Goal: Task Accomplishment & Management: Use online tool/utility

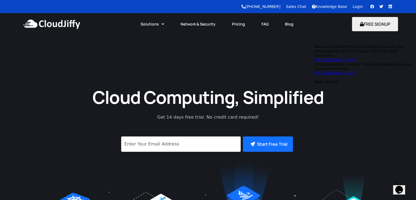
click at [360, 7] on link "Login" at bounding box center [358, 6] width 10 height 4
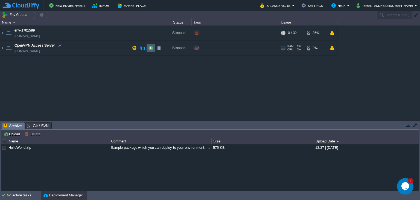
click at [148, 47] on td at bounding box center [151, 48] width 8 height 8
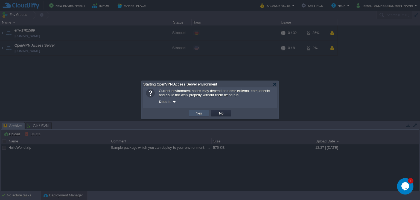
click at [201, 114] on button "Yes" at bounding box center [199, 113] width 9 height 5
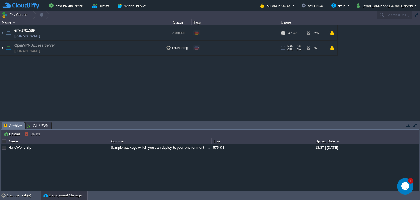
click at [2, 46] on img at bounding box center [2, 48] width 4 height 15
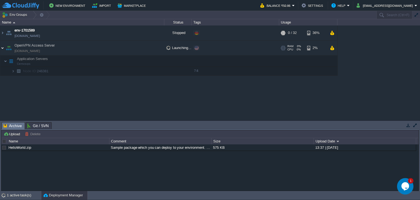
click at [2, 46] on img at bounding box center [2, 48] width 4 height 15
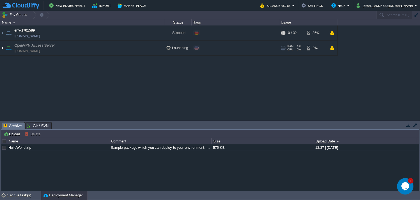
click at [3, 48] on img at bounding box center [2, 48] width 4 height 15
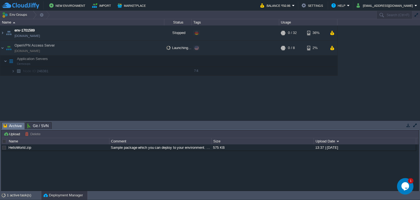
click at [14, 71] on img at bounding box center [12, 71] width 3 height 8
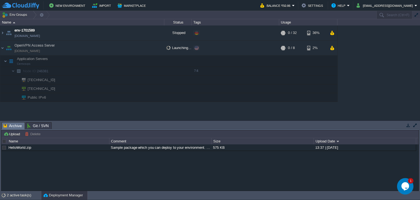
click at [353, 84] on div "env-1701589 env-1701589.fra1-de.cloudjiffy.net Stopped + Add to Env Group RAM 0…" at bounding box center [210, 72] width 420 height 95
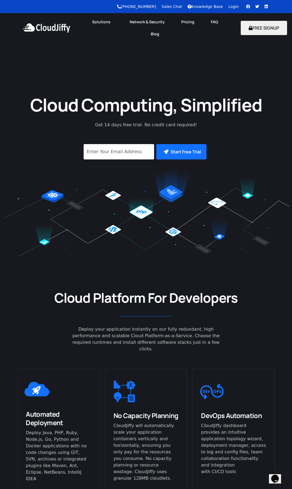
click at [234, 10] on div "+91 9599656657 Sales Chat Knowledge Base Login Facebook Twitter Linkedin" at bounding box center [136, 6] width 272 height 13
click at [235, 8] on link "Login" at bounding box center [233, 6] width 10 height 4
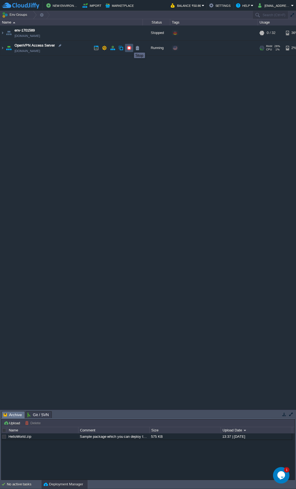
click at [130, 48] on button "button" at bounding box center [128, 47] width 5 height 5
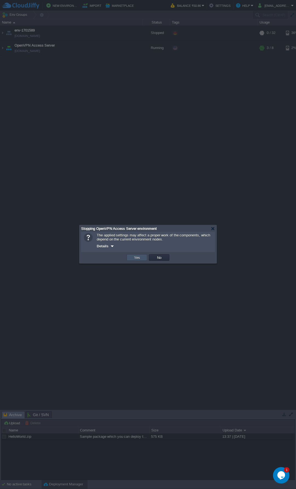
click at [139, 259] on button "Yes" at bounding box center [136, 257] width 9 height 5
